Goal: Find specific page/section: Find specific page/section

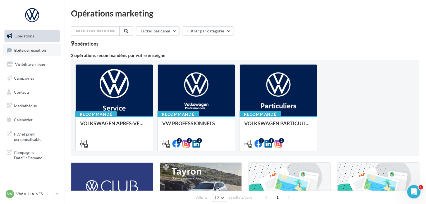
click at [20, 50] on span "Boîte de réception" at bounding box center [30, 49] width 32 height 5
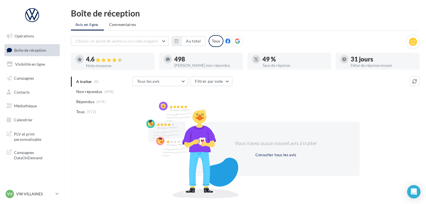
click at [20, 195] on p "VW VILLAINES" at bounding box center [34, 194] width 37 height 6
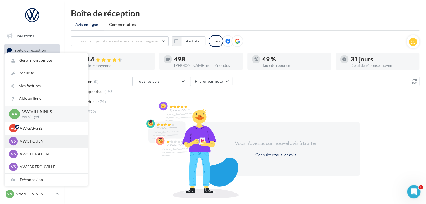
click at [47, 146] on div "VS VW ST OUEN vw-sto-gvf" at bounding box center [46, 140] width 83 height 13
click at [122, 136] on div "A traiter (0) Non répondus (498) Répondus (474) Tous (972) Tous les avis Tous l…" at bounding box center [245, 135] width 348 height 119
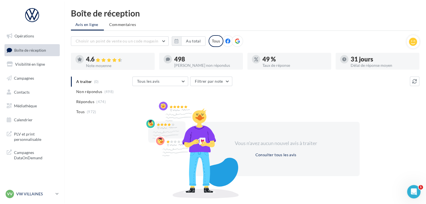
click at [22, 198] on link "VV VW VILLAINES vw-vil-gvf" at bounding box center [31, 193] width 55 height 11
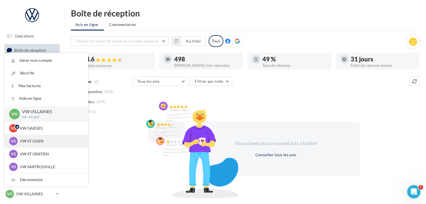
click at [31, 141] on p "VW ST OUEN" at bounding box center [50, 141] width 61 height 6
